Goal: Task Accomplishment & Management: Complete application form

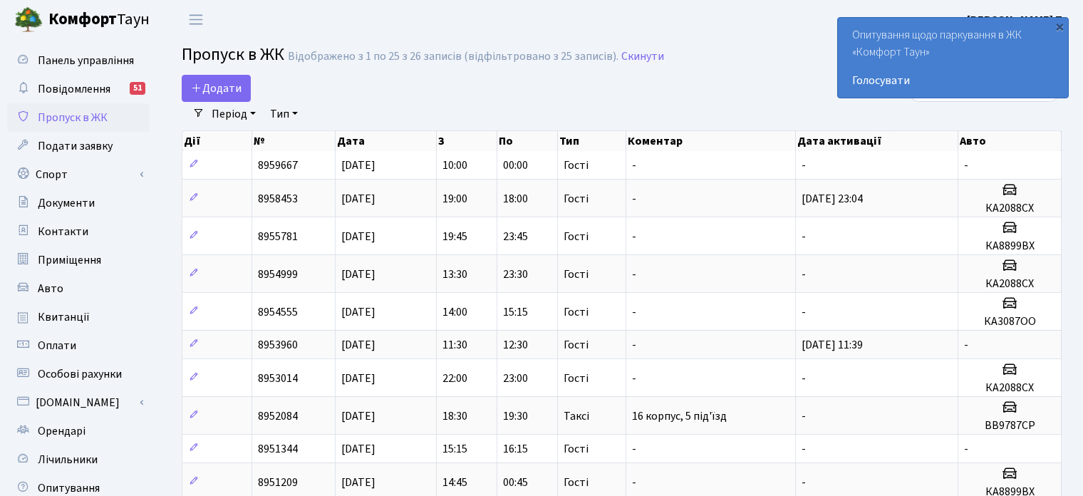
select select "25"
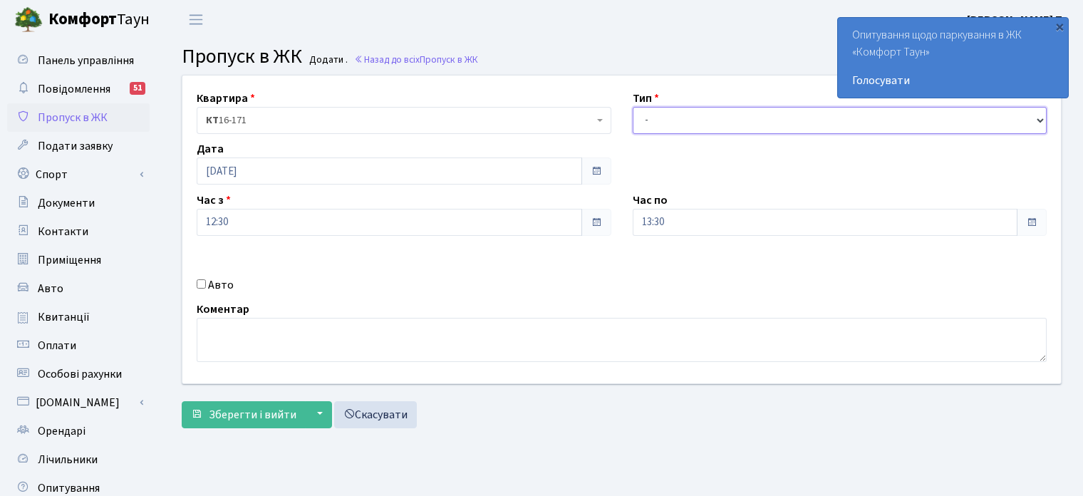
click at [746, 110] on select "- Доставка Таксі Гості Сервіс" at bounding box center [840, 120] width 415 height 27
select select "3"
click at [633, 107] on select "- Доставка Таксі Гості Сервіс" at bounding box center [840, 120] width 415 height 27
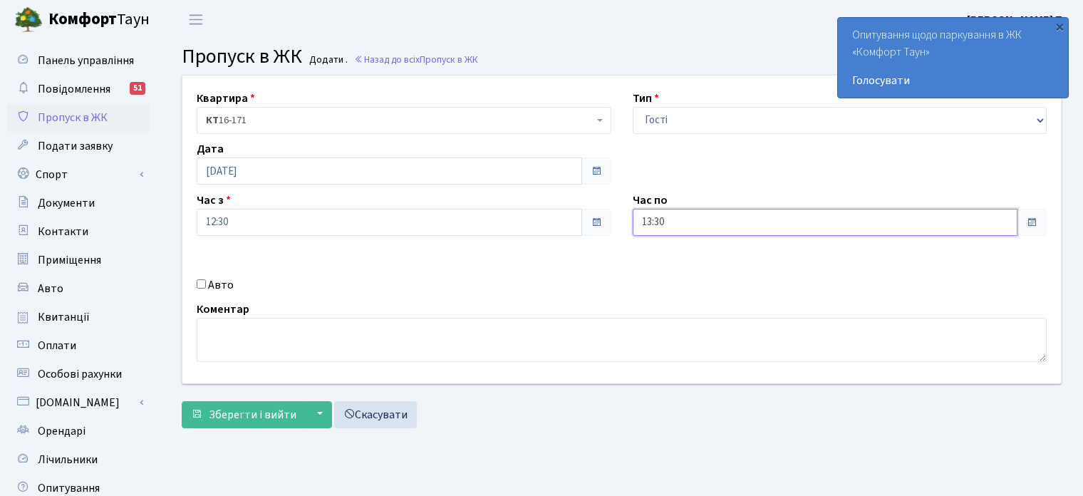
click at [669, 223] on input "13:30" at bounding box center [825, 222] width 385 height 27
click at [672, 264] on icon at bounding box center [672, 271] width 38 height 38
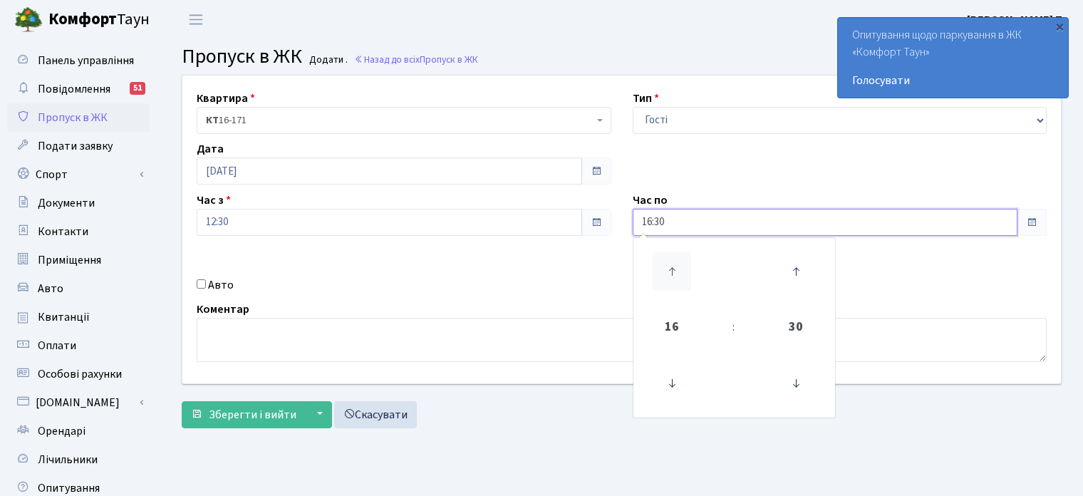
type input "17:30"
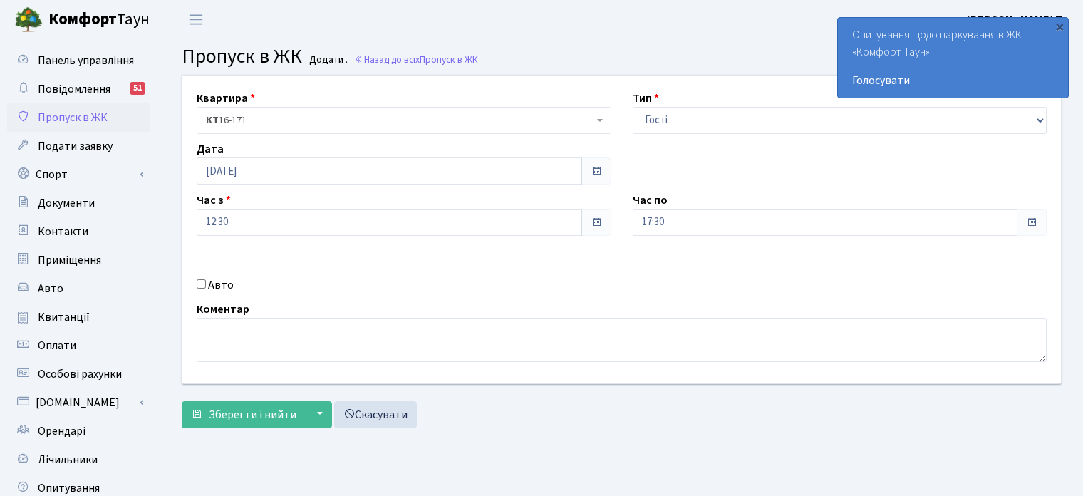
click at [199, 285] on input "Авто" at bounding box center [201, 283] width 9 height 9
checkbox input "true"
drag, startPoint x: 660, startPoint y: 277, endPoint x: 666, endPoint y: 263, distance: 15.3
click at [660, 277] on input "text" at bounding box center [840, 272] width 415 height 27
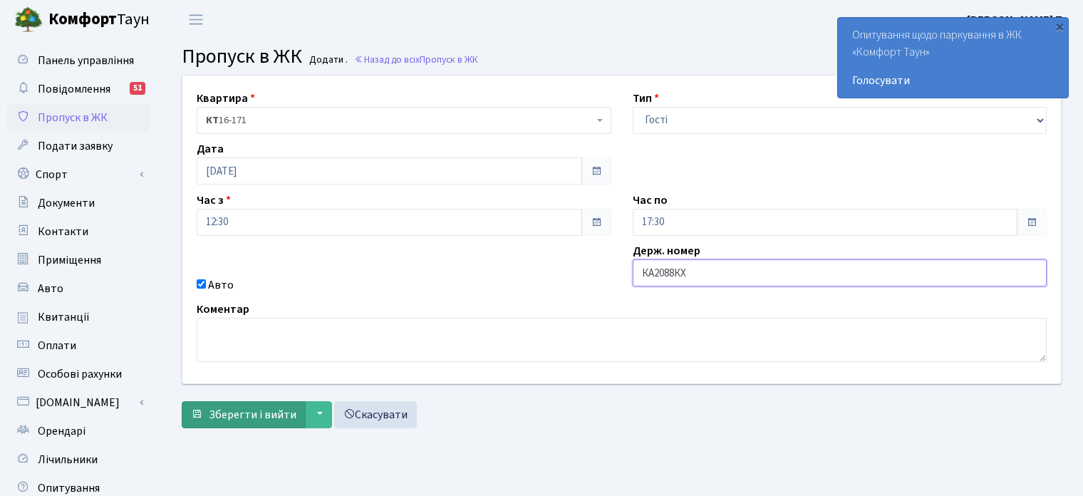
type input "КА2088КХ"
click at [251, 426] on button "Зберегти і вийти" at bounding box center [244, 414] width 124 height 27
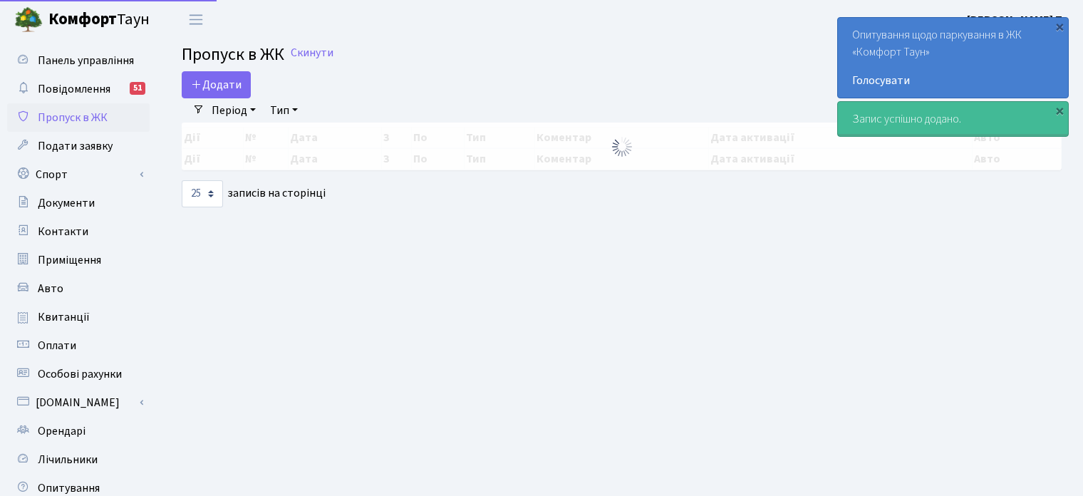
select select "25"
